Goal: Task Accomplishment & Management: Use online tool/utility

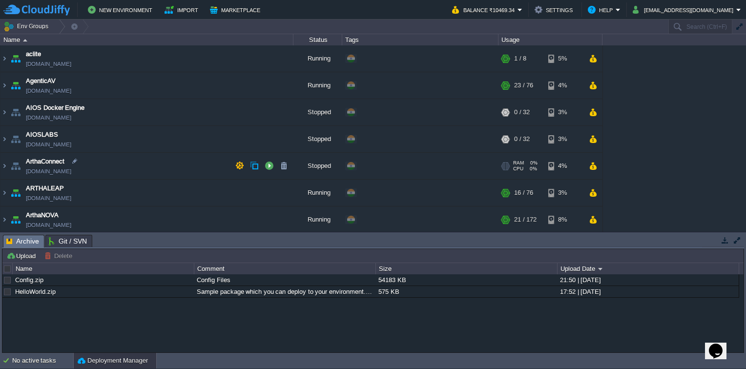
scroll to position [102, 0]
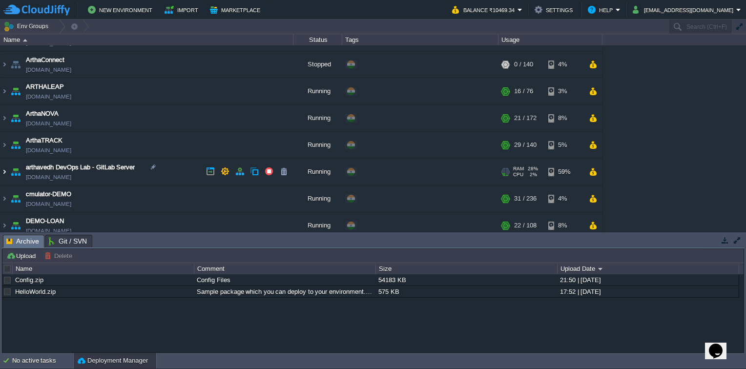
click at [6, 170] on img at bounding box center [4, 172] width 8 height 26
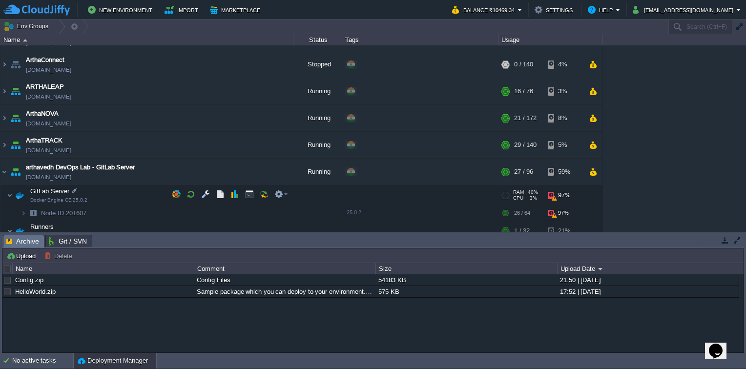
scroll to position [185, 0]
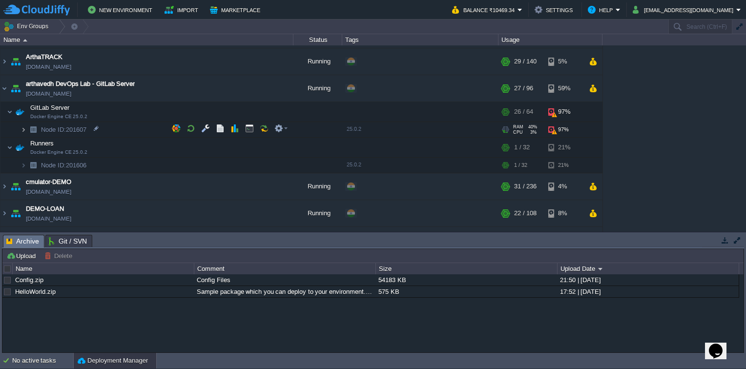
click at [23, 128] on img at bounding box center [24, 129] width 6 height 15
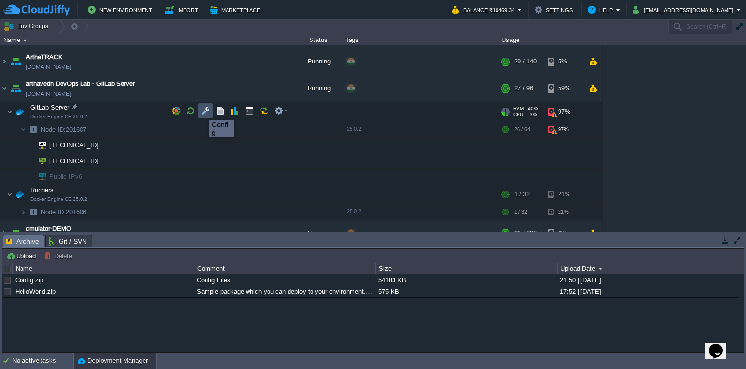
click at [207, 112] on button "button" at bounding box center [205, 110] width 9 height 9
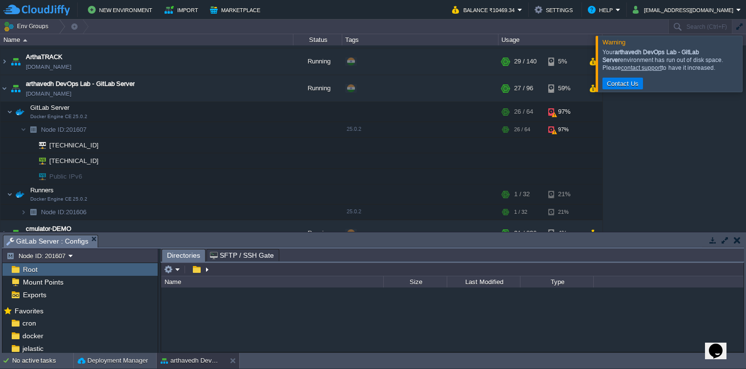
click at [746, 63] on div at bounding box center [758, 64] width 0 height 56
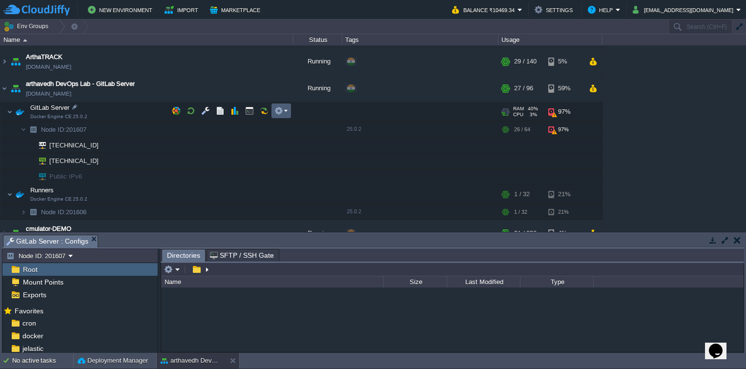
click at [286, 114] on em at bounding box center [280, 110] width 13 height 9
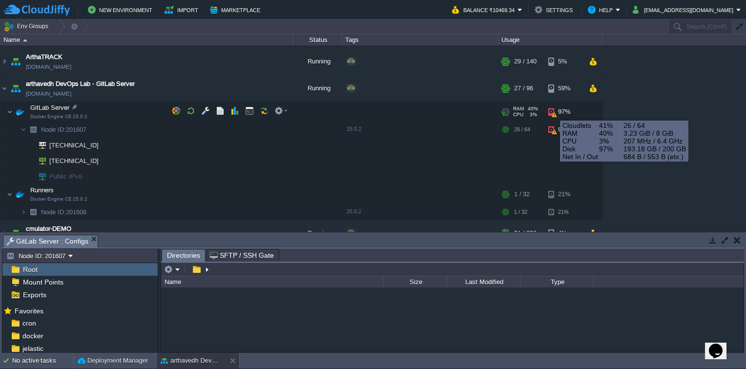
click at [552, 112] on div "97%" at bounding box center [564, 112] width 32 height 20
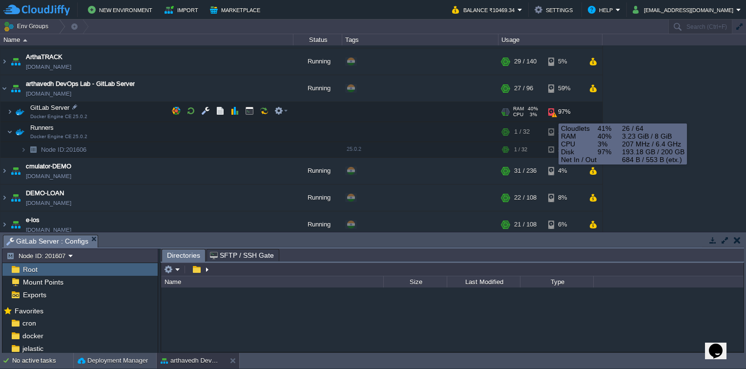
click at [551, 114] on div "97%" at bounding box center [564, 112] width 32 height 20
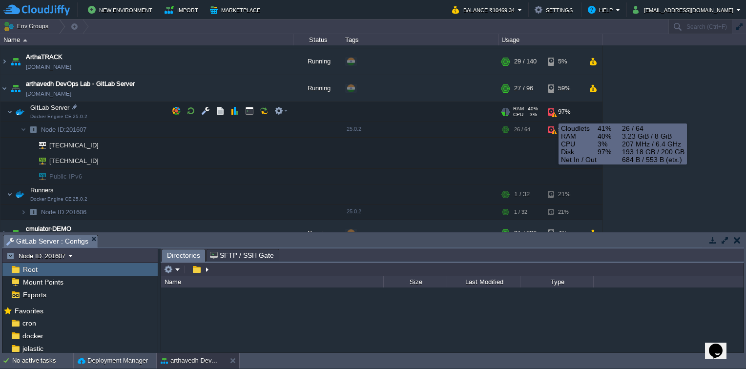
click at [551, 114] on div "97%" at bounding box center [564, 112] width 32 height 20
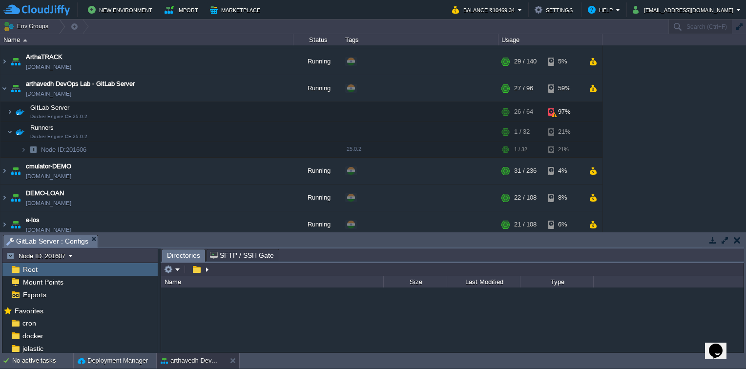
drag, startPoint x: 551, startPoint y: 114, endPoint x: 695, endPoint y: 82, distance: 147.7
click at [695, 82] on div "aclite [DOMAIN_NAME] Running + Add to Env Group RAM 2% CPU 0% 1 / 8 5% AgenticA…" at bounding box center [373, 138] width 746 height 187
click at [56, 280] on span "Mount Points" at bounding box center [43, 282] width 44 height 9
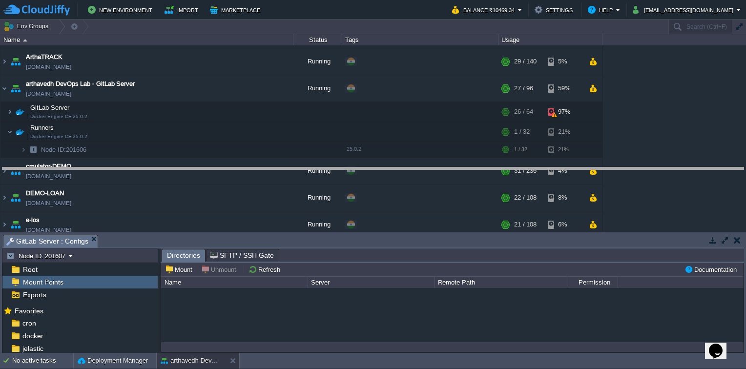
drag, startPoint x: 353, startPoint y: 248, endPoint x: 365, endPoint y: 181, distance: 68.5
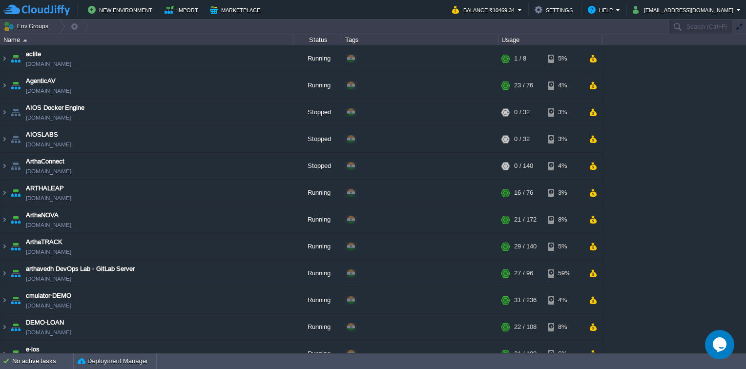
click at [723, 343] on icon "$i18n('chat', 'chat_widget')" at bounding box center [720, 344] width 14 height 15
type input "Manish"
type input "[EMAIL_ADDRESS][DOMAIN_NAME]"
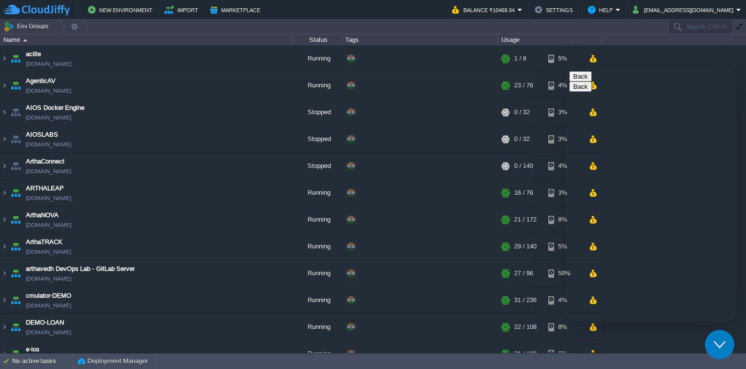
type input "9195618793"
click at [582, 81] on button "Back" at bounding box center [580, 76] width 22 height 10
click at [719, 343] on icon "Close Chat This icon closes the chat window." at bounding box center [720, 345] width 12 height 12
click at [2, 270] on img at bounding box center [4, 273] width 8 height 26
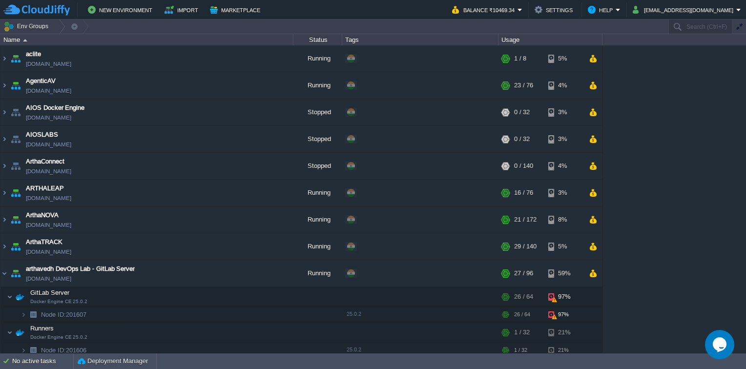
scroll to position [158, 0]
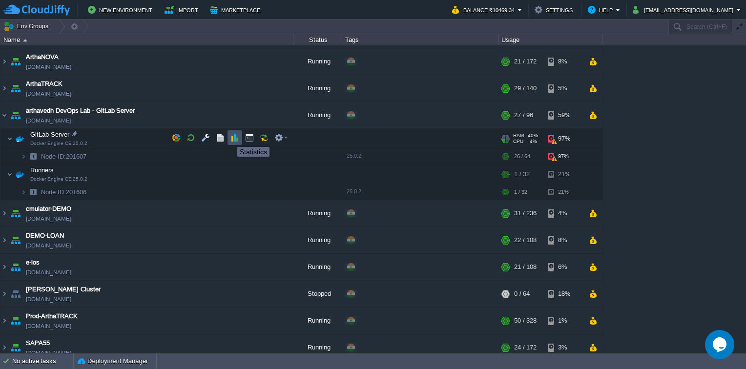
click at [232, 138] on button "button" at bounding box center [235, 137] width 9 height 9
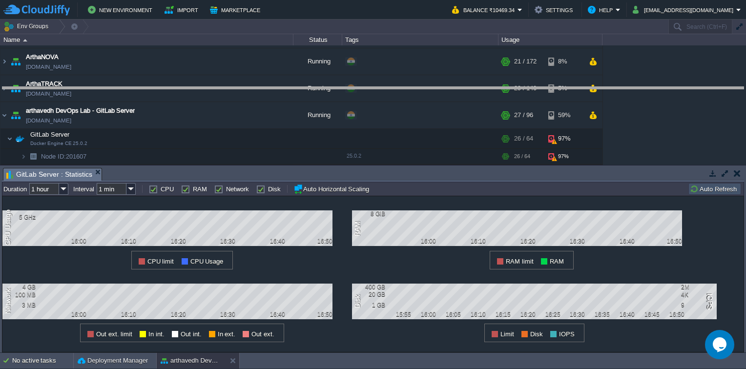
drag, startPoint x: 399, startPoint y: 178, endPoint x: 407, endPoint y: 97, distance: 81.5
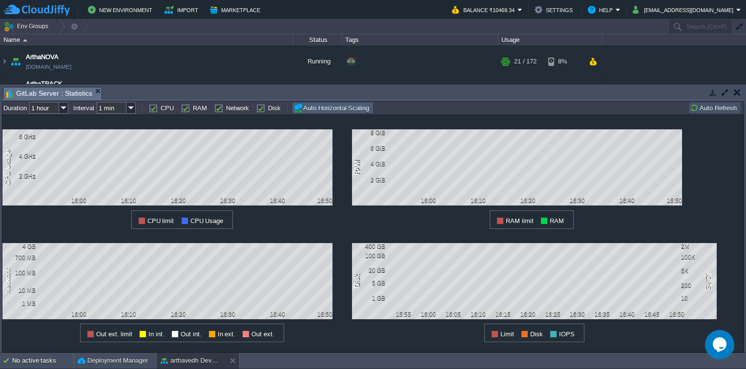
click at [328, 107] on button "Auto Horizontal Scaling" at bounding box center [333, 108] width 79 height 10
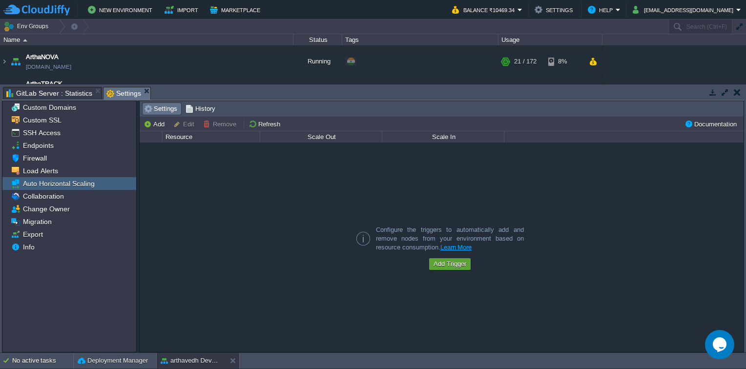
click at [68, 187] on span "Auto Horizontal Scaling" at bounding box center [58, 183] width 75 height 9
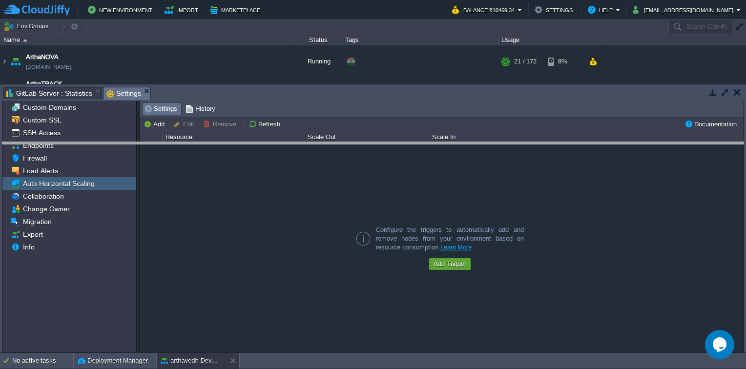
drag, startPoint x: 288, startPoint y: 94, endPoint x: 290, endPoint y: 156, distance: 61.6
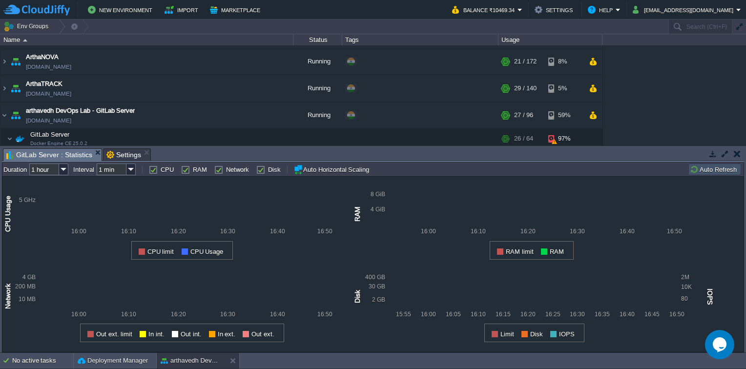
click at [59, 151] on span "GitLab Server : Statistics" at bounding box center [49, 155] width 86 height 12
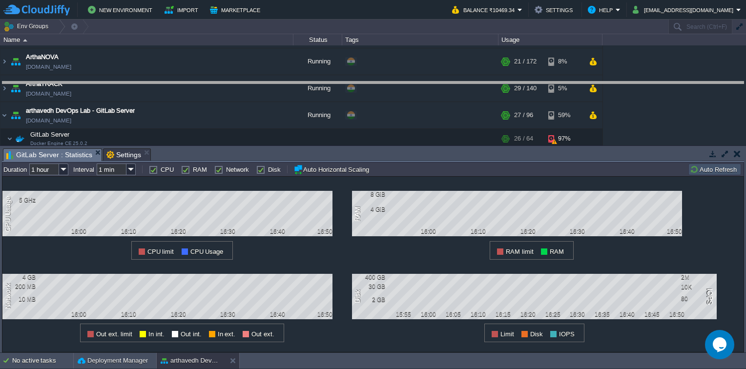
drag, startPoint x: 396, startPoint y: 157, endPoint x: 412, endPoint y: 89, distance: 69.9
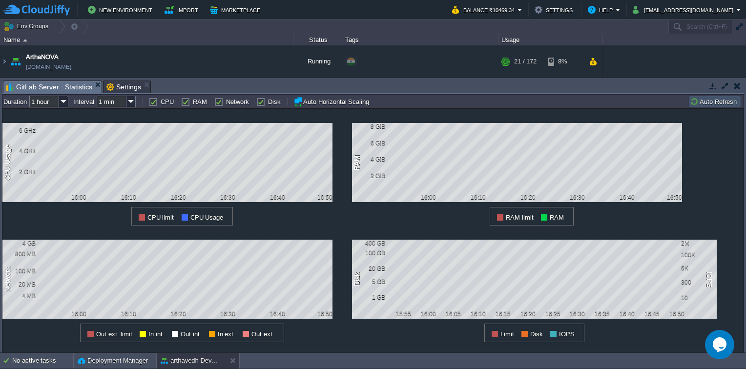
click at [524, 335] on div at bounding box center [525, 334] width 6 height 6
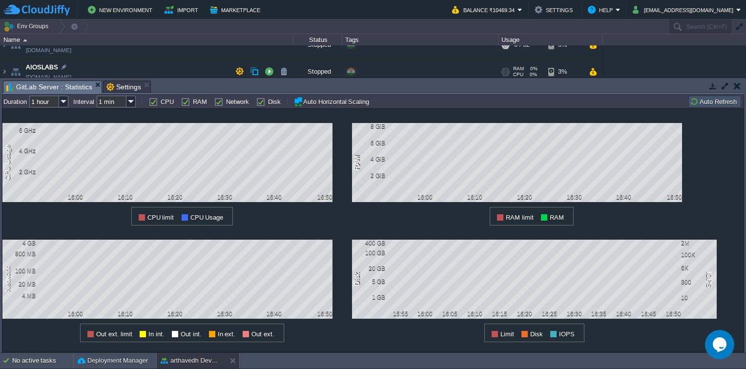
scroll to position [58, 0]
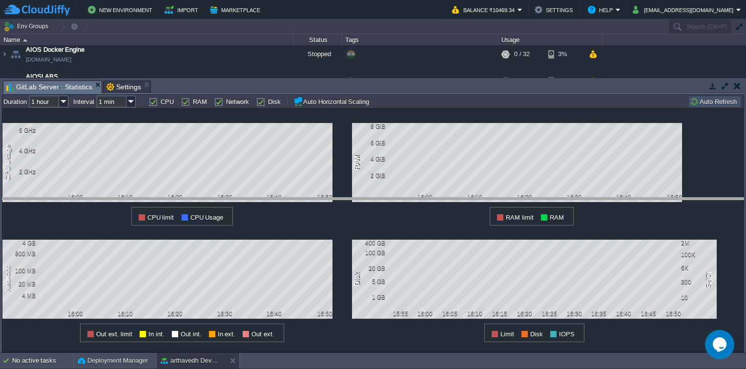
drag, startPoint x: 187, startPoint y: 88, endPoint x: 183, endPoint y: 205, distance: 117.3
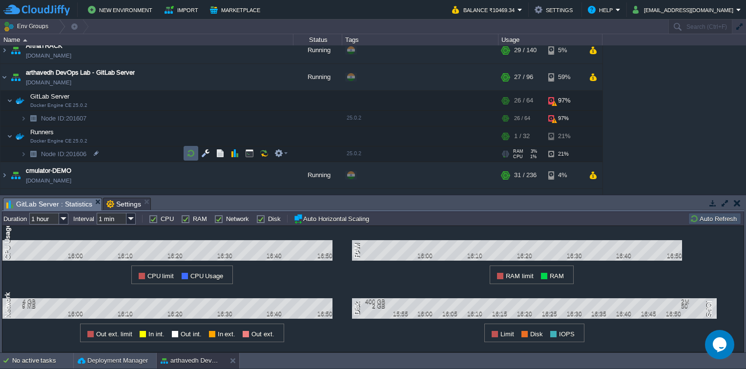
scroll to position [197, 0]
click at [71, 83] on link "[DOMAIN_NAME]" at bounding box center [48, 82] width 45 height 10
click at [554, 115] on div "97%" at bounding box center [564, 117] width 32 height 15
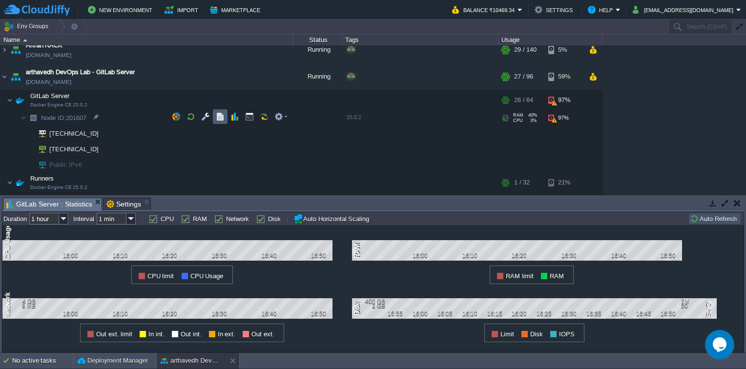
click at [221, 117] on button "button" at bounding box center [220, 116] width 9 height 9
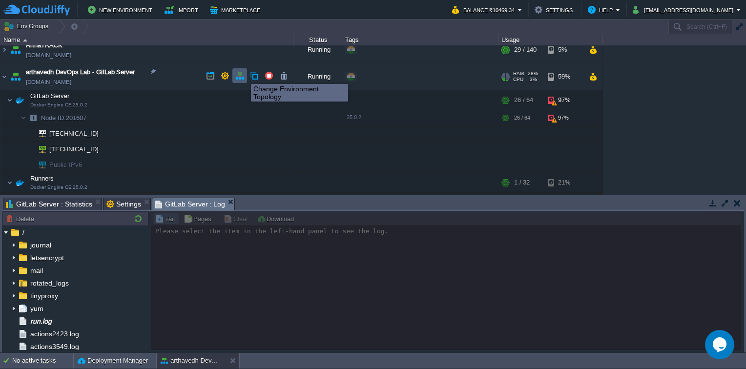
click at [241, 76] on button "button" at bounding box center [239, 75] width 9 height 9
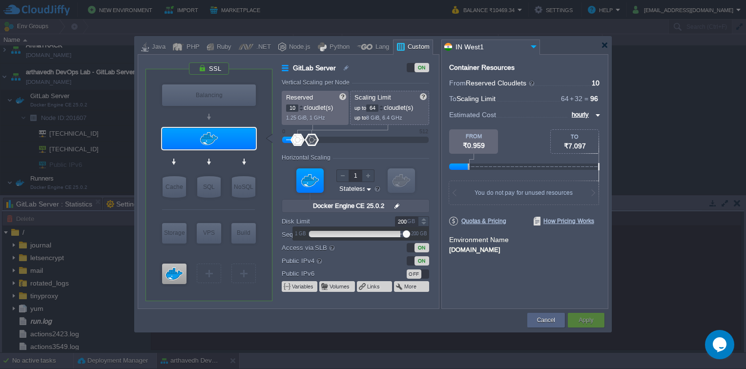
click at [423, 219] on div at bounding box center [423, 218] width 11 height 5
click at [405, 233] on div at bounding box center [406, 234] width 7 height 7
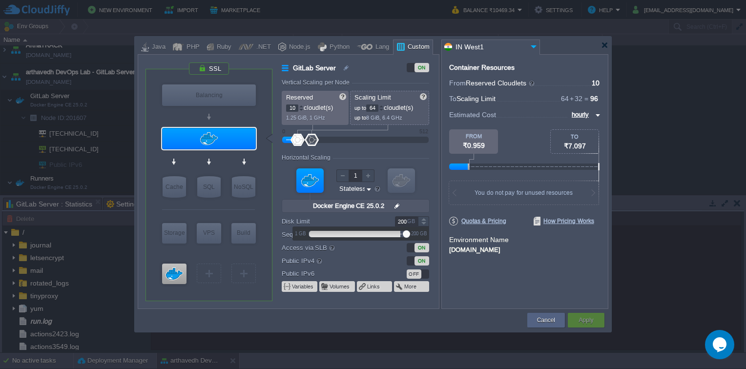
click at [401, 222] on input "200" at bounding box center [406, 221] width 23 height 10
click at [400, 219] on input "200" at bounding box center [406, 221] width 23 height 10
type input "200"
click at [342, 288] on button "Volumes" at bounding box center [340, 287] width 21 height 8
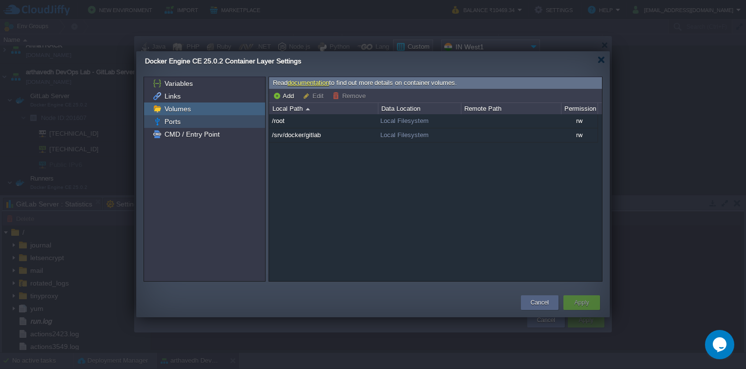
click at [177, 123] on span "Ports" at bounding box center [173, 121] width 20 height 9
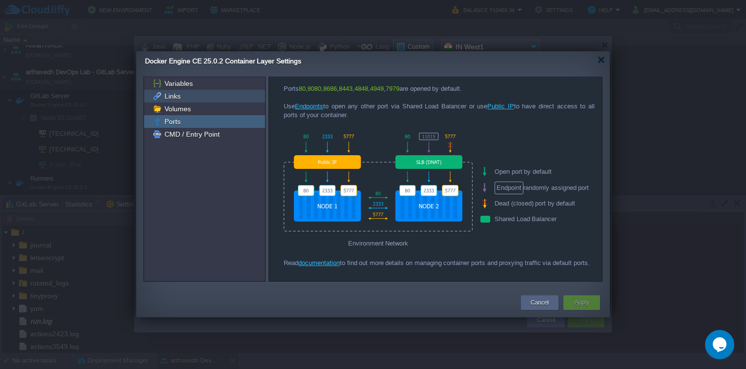
click at [174, 95] on span "Links" at bounding box center [173, 96] width 20 height 9
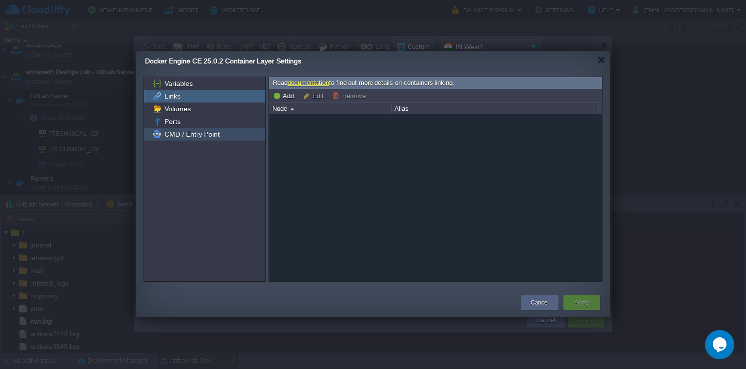
click at [182, 135] on span "CMD / Entry Point" at bounding box center [192, 134] width 59 height 9
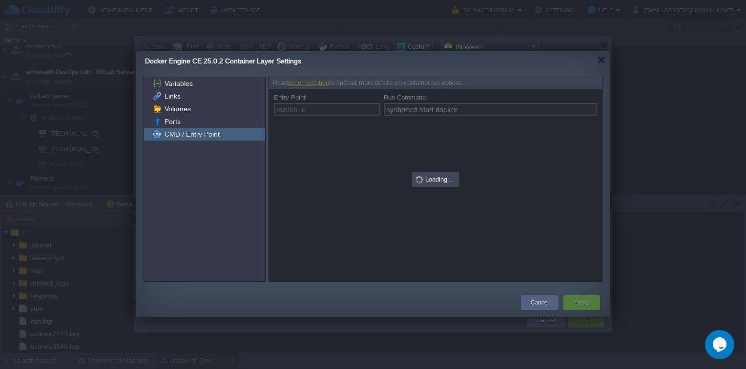
type input "/bin/sh -c"
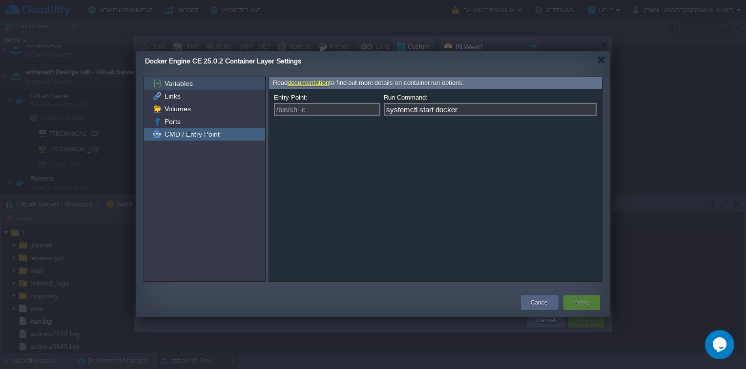
click at [187, 85] on span "Variables" at bounding box center [179, 83] width 32 height 9
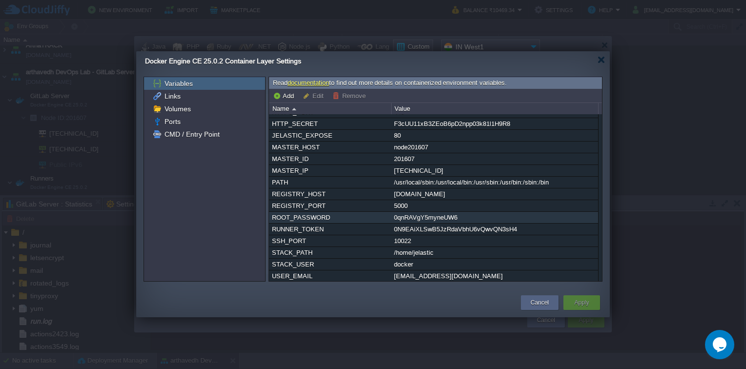
scroll to position [0, 0]
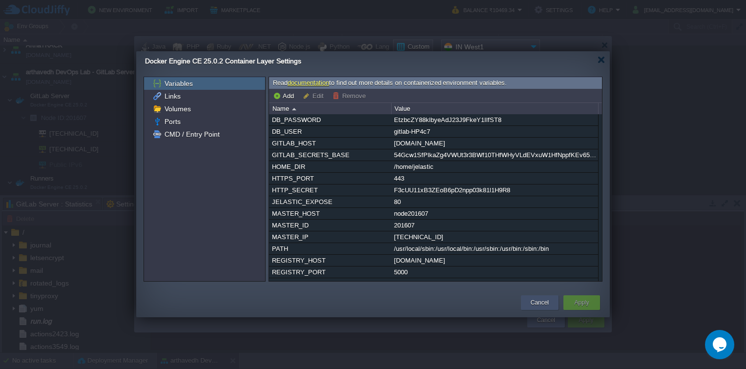
click at [538, 302] on button "Cancel" at bounding box center [540, 303] width 18 height 10
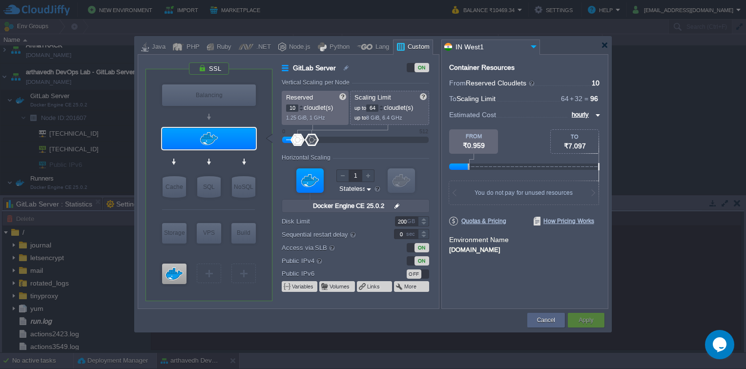
click at [363, 192] on input "Stateless Stateful" at bounding box center [351, 189] width 27 height 9
click at [422, 155] on div "Horizontal Scaling" at bounding box center [355, 158] width 147 height 8
click at [546, 317] on button "Cancel" at bounding box center [546, 321] width 18 height 10
